Goal: Transaction & Acquisition: Purchase product/service

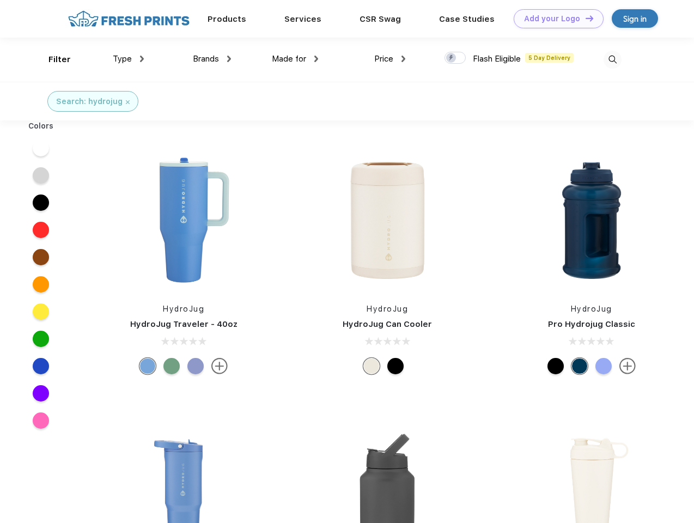
scroll to position [1, 0]
click at [554, 19] on link "Add your Logo Design Tool" at bounding box center [558, 18] width 90 height 19
click at [0, 0] on div "Design Tool" at bounding box center [0, 0] width 0 height 0
click at [584, 18] on link "Add your Logo Design Tool" at bounding box center [558, 18] width 90 height 19
click at [52, 59] on div "Filter" at bounding box center [59, 59] width 22 height 13
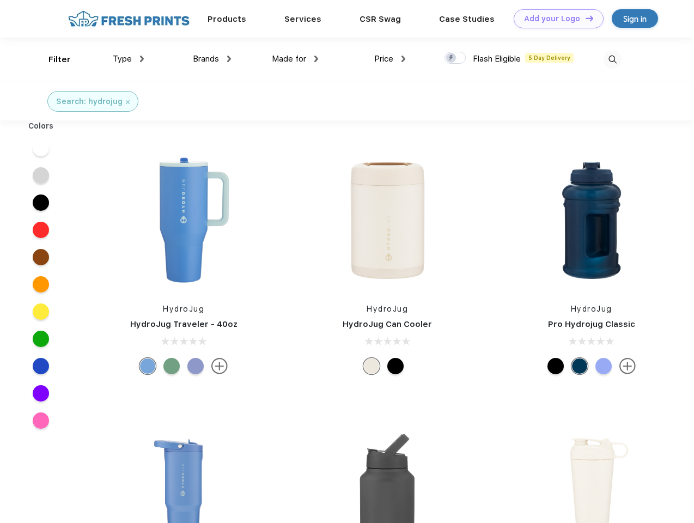
click at [128, 59] on span "Type" at bounding box center [122, 59] width 19 height 10
click at [212, 59] on span "Brands" at bounding box center [206, 59] width 26 height 10
click at [295, 59] on span "Made for" at bounding box center [289, 59] width 34 height 10
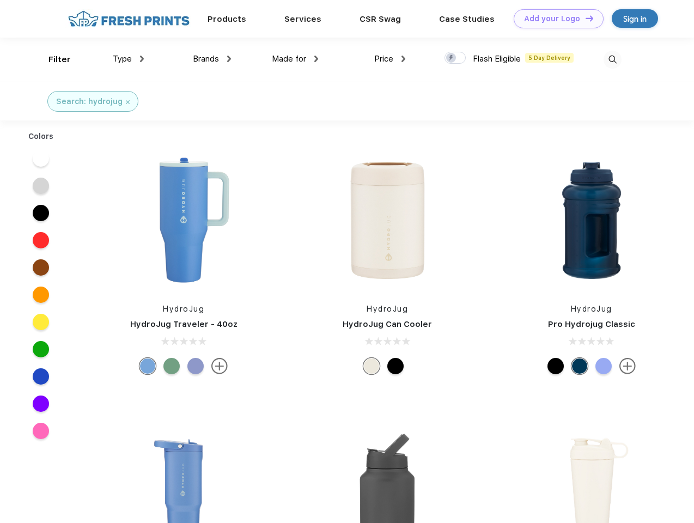
click at [390, 59] on span "Price" at bounding box center [383, 59] width 19 height 10
click at [455, 58] on div at bounding box center [454, 58] width 21 height 12
click at [451, 58] on input "checkbox" at bounding box center [447, 54] width 7 height 7
click at [612, 59] on img at bounding box center [612, 60] width 18 height 18
